Goal: Find specific page/section: Find specific page/section

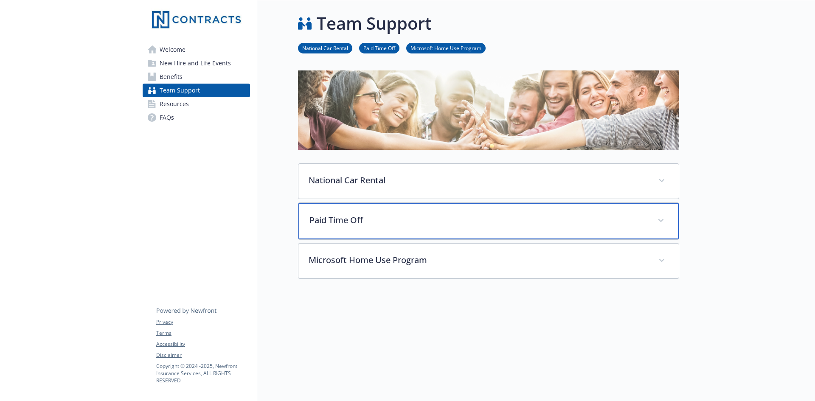
click at [664, 220] on span at bounding box center [661, 221] width 14 height 14
